Goal: Check status: Check status

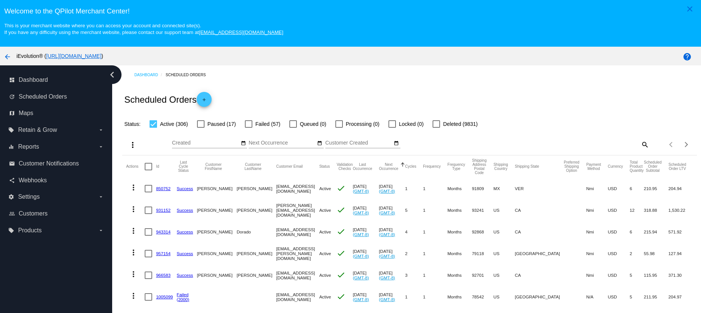
click at [599, 146] on mat-icon "search" at bounding box center [644, 145] width 9 height 12
click at [599, 146] on input "Search" at bounding box center [577, 143] width 143 height 6
paste input "kennya_baez@hotmail.com"
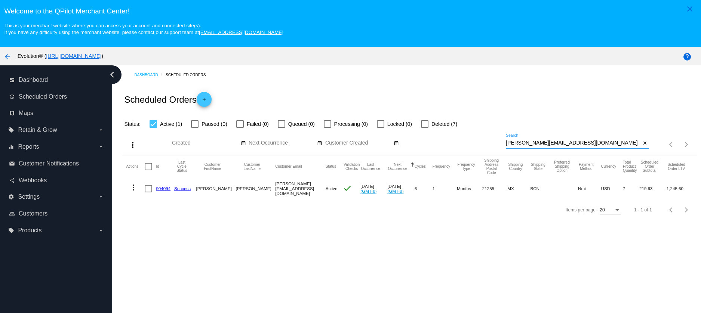
type input "kennya_baez@hotmail.com"
click at [166, 189] on link "904094" at bounding box center [163, 188] width 15 height 5
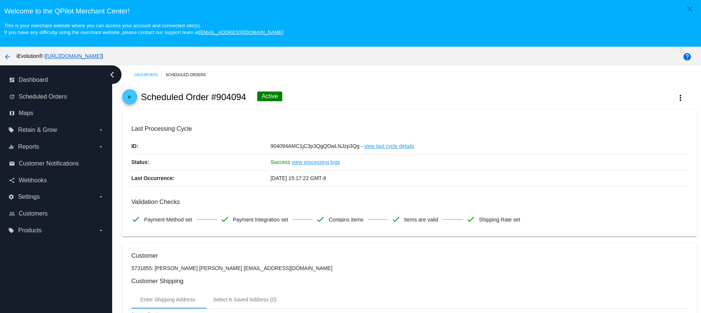
click at [130, 98] on mat-icon "arrow_back" at bounding box center [129, 99] width 9 height 9
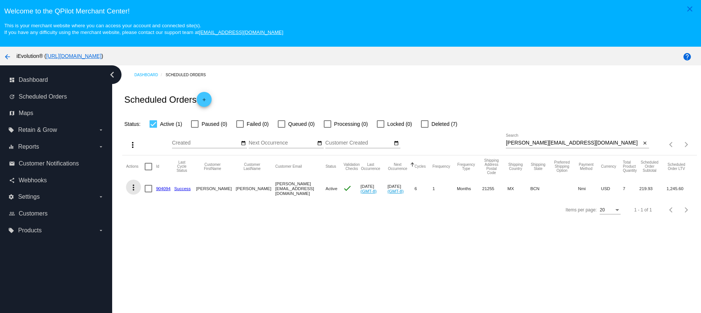
click at [134, 192] on mat-icon "more_vert" at bounding box center [133, 187] width 9 height 9
click at [180, 210] on button "info View Event Logs" at bounding box center [163, 206] width 74 height 18
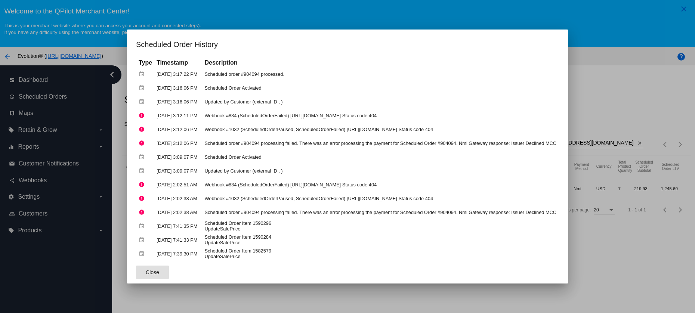
click at [599, 256] on div at bounding box center [347, 156] width 695 height 313
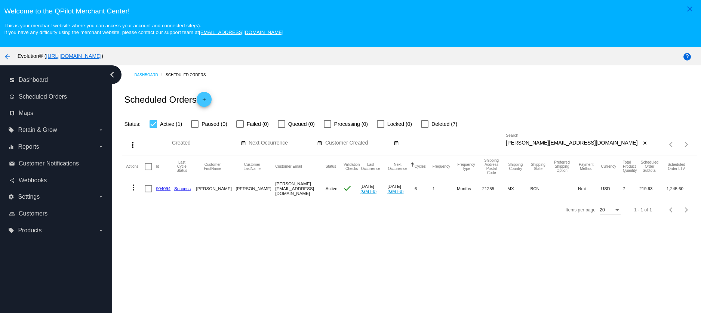
click at [136, 189] on mat-icon "more_vert" at bounding box center [133, 187] width 9 height 9
click at [161, 228] on button "history View Cycles History" at bounding box center [163, 224] width 74 height 18
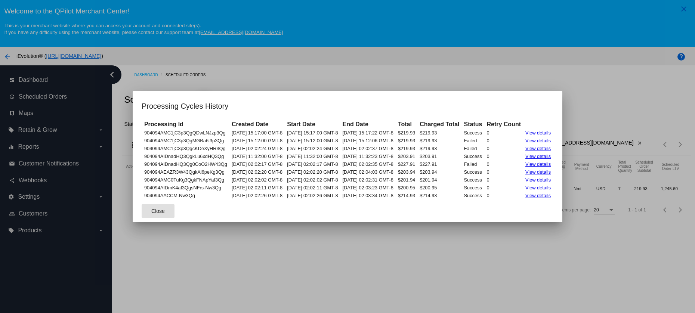
click at [490, 259] on div at bounding box center [347, 156] width 695 height 313
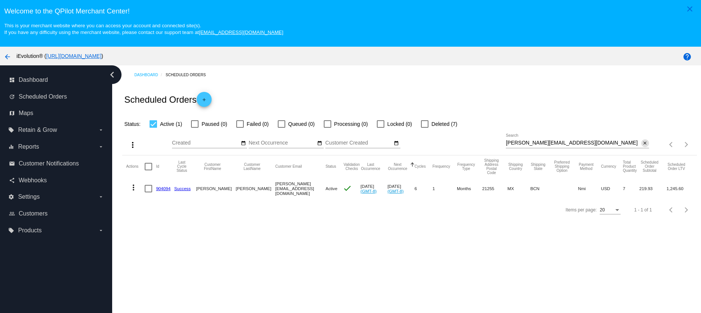
click at [599, 145] on mat-icon "close" at bounding box center [644, 144] width 5 height 6
click at [599, 145] on div "search" at bounding box center [577, 145] width 143 height 12
click at [599, 145] on mat-icon "search" at bounding box center [644, 145] width 9 height 12
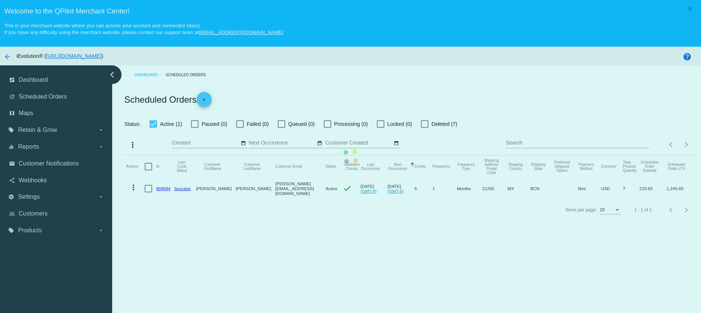
click at [599, 155] on mat-table "Actions Id Last Cycle Status Customer FirstName Customer LastName Customer Emai…" at bounding box center [409, 177] width 574 height 44
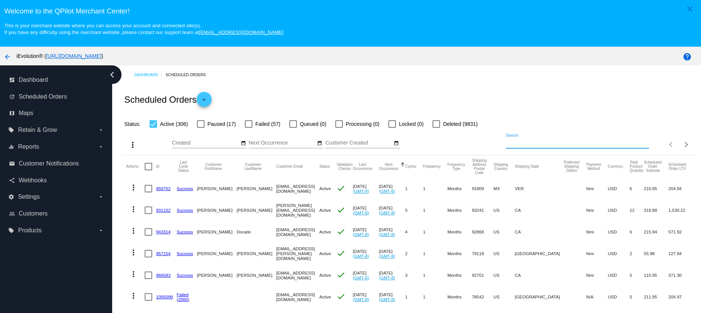
click at [523, 141] on input "Search" at bounding box center [577, 143] width 143 height 6
paste input "[EMAIL_ADDRESS][DOMAIN_NAME]"
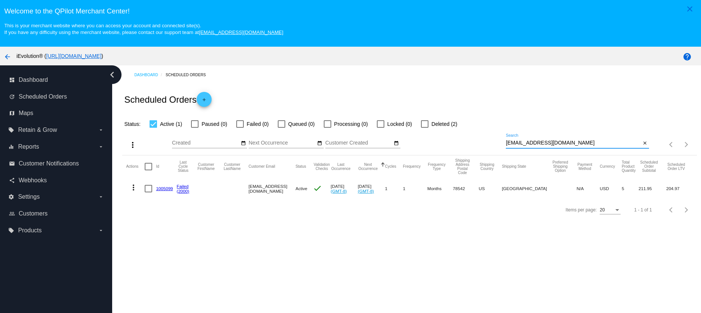
type input "[EMAIL_ADDRESS][DOMAIN_NAME]"
click at [133, 188] on mat-icon "more_vert" at bounding box center [133, 187] width 9 height 9
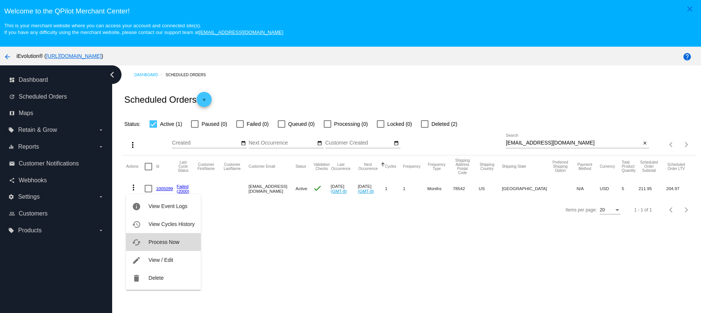
click at [179, 241] on span "Process Now" at bounding box center [163, 242] width 31 height 6
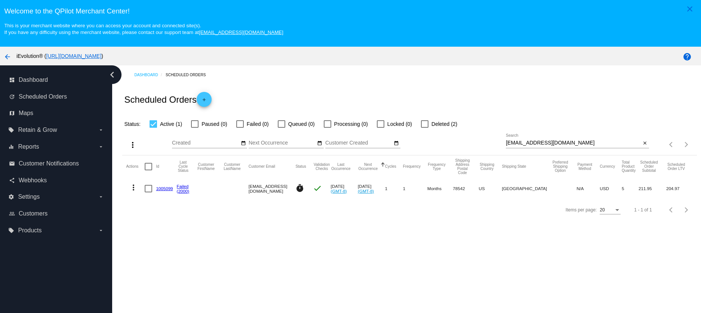
click at [160, 190] on link "1005099" at bounding box center [164, 188] width 17 height 5
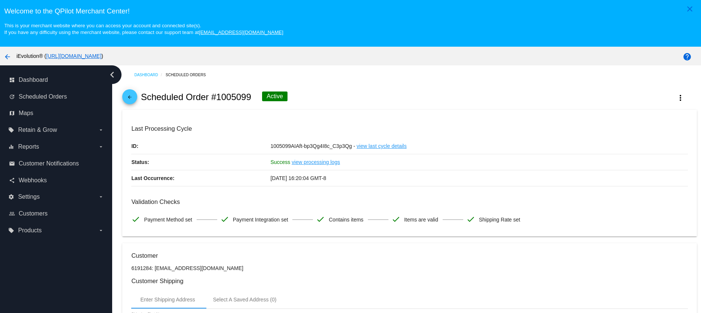
click at [134, 99] on mat-icon "arrow_back" at bounding box center [129, 99] width 9 height 9
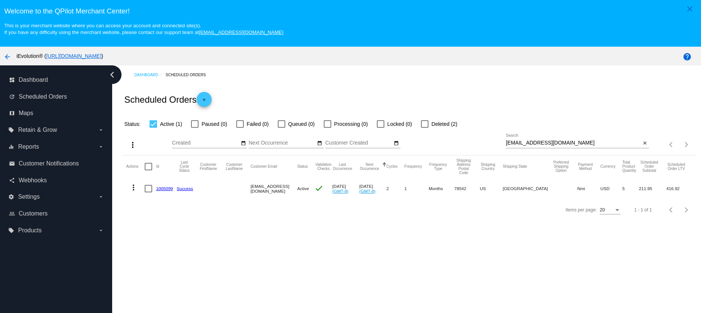
click at [642, 145] on mat-icon "close" at bounding box center [644, 144] width 5 height 6
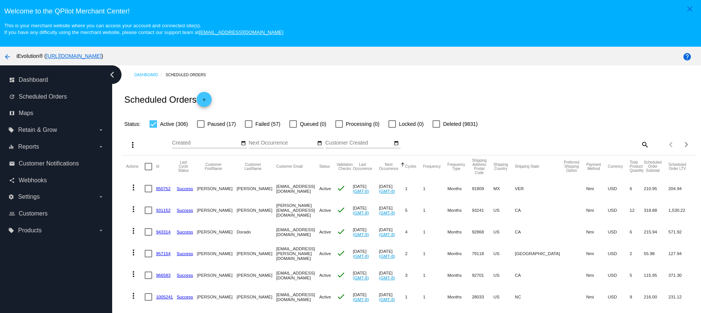
click at [649, 145] on div "Items per page: 20 1 - 20 of 306" at bounding box center [673, 144] width 48 height 21
click at [640, 145] on mat-icon "search" at bounding box center [644, 145] width 9 height 12
click at [628, 147] on div "Search" at bounding box center [577, 141] width 143 height 15
paste input "[EMAIL_ADDRESS][DOMAIN_NAME]"
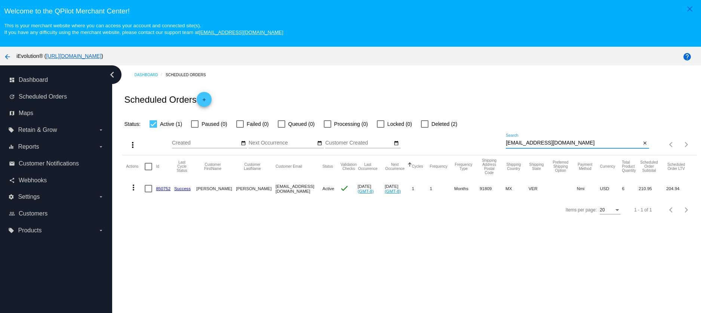
type input "[EMAIL_ADDRESS][DOMAIN_NAME]"
click at [135, 188] on mat-icon "more_vert" at bounding box center [133, 187] width 9 height 9
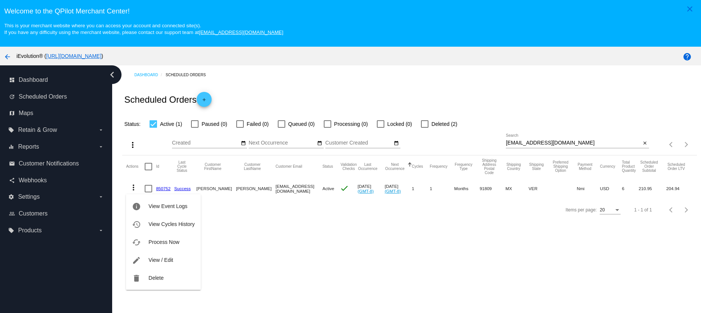
click at [273, 229] on div at bounding box center [350, 156] width 701 height 313
click at [162, 188] on link "850752" at bounding box center [163, 188] width 15 height 5
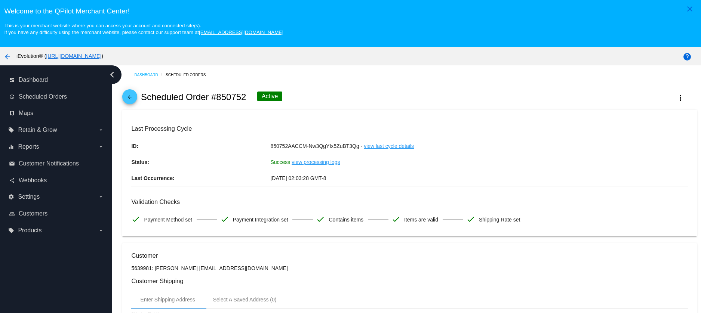
click at [128, 103] on mat-icon "arrow_back" at bounding box center [129, 99] width 9 height 9
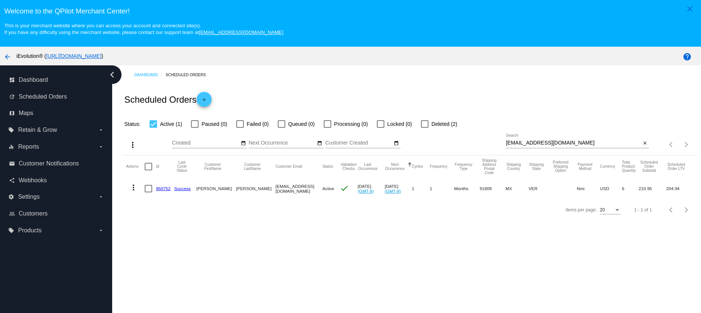
click at [132, 189] on mat-icon "more_vert" at bounding box center [133, 187] width 9 height 9
click at [175, 227] on span "View Cycles History" at bounding box center [171, 224] width 46 height 6
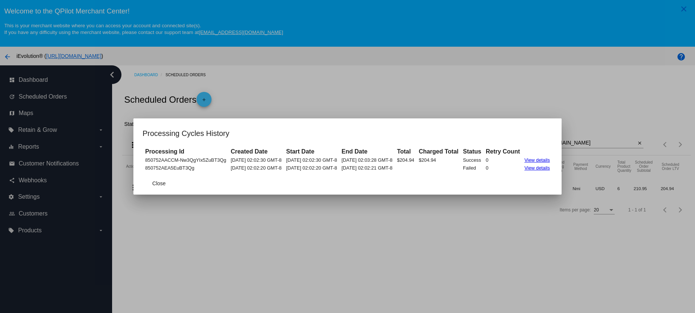
click at [310, 266] on div at bounding box center [347, 156] width 695 height 313
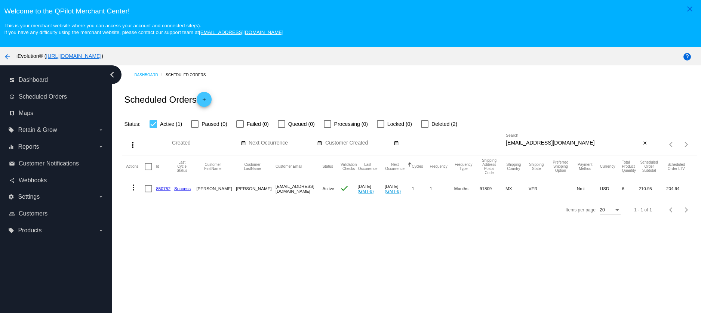
click at [134, 190] on mat-icon "more_vert" at bounding box center [133, 187] width 9 height 9
click at [175, 241] on span "Process Now" at bounding box center [163, 242] width 31 height 6
click at [164, 189] on link "850752" at bounding box center [163, 188] width 15 height 5
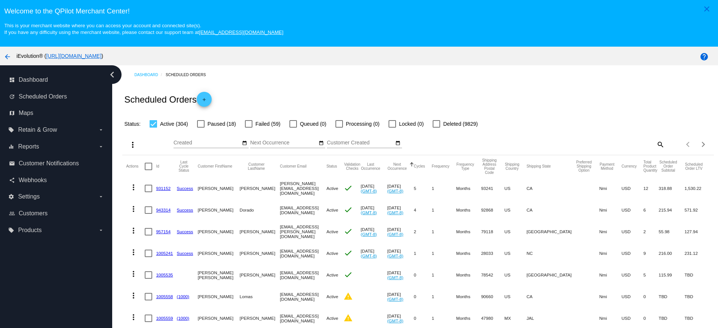
click at [655, 146] on mat-icon "search" at bounding box center [659, 145] width 9 height 12
click at [560, 142] on input "Search" at bounding box center [590, 143] width 147 height 6
type input "[EMAIL_ADDRESS][DOMAIN_NAME]"
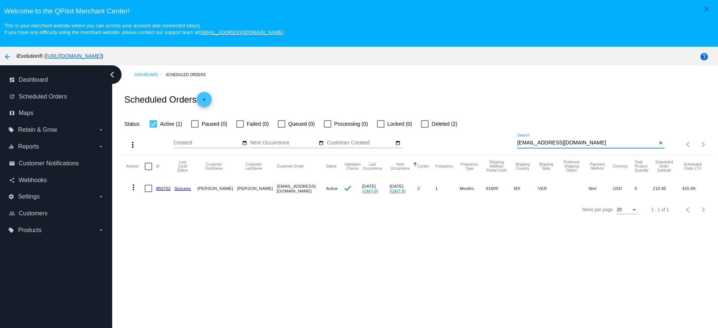
click at [135, 187] on mat-icon "more_vert" at bounding box center [133, 187] width 9 height 9
click at [164, 220] on button "history View Cycles History" at bounding box center [163, 224] width 74 height 18
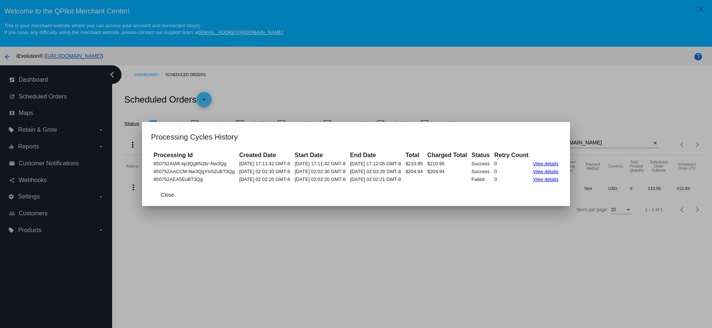
click at [539, 247] on div at bounding box center [356, 164] width 712 height 328
